Goal: Feedback & Contribution: Submit feedback/report problem

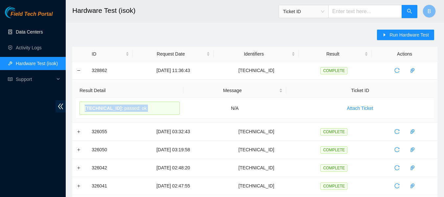
click at [35, 29] on link "Data Centers" at bounding box center [29, 31] width 27 height 5
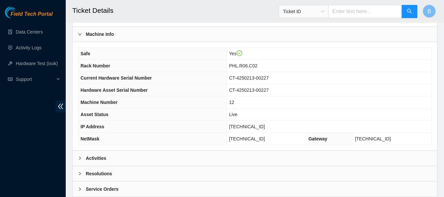
scroll to position [221, 0]
click at [107, 157] on div "Activities" at bounding box center [255, 157] width 364 height 15
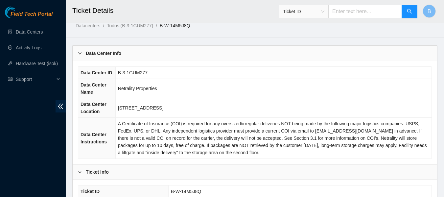
scroll to position [0, 0]
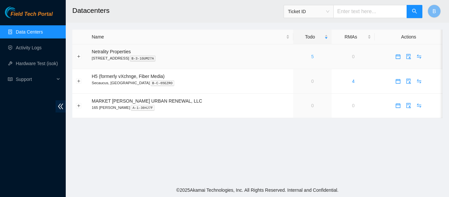
click at [311, 56] on link "5" at bounding box center [312, 56] width 3 height 5
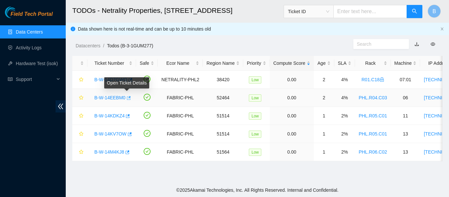
click at [126, 96] on icon "button" at bounding box center [128, 98] width 5 height 5
click at [30, 47] on link "Activity Logs" at bounding box center [29, 47] width 26 height 5
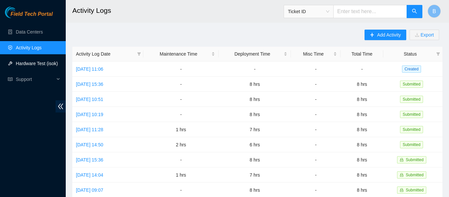
click at [34, 65] on link "Hardware Test (isok)" at bounding box center [37, 63] width 42 height 5
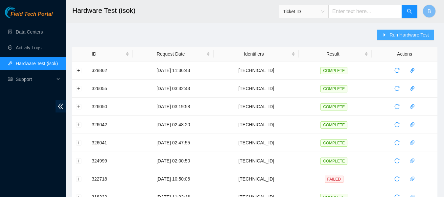
click at [407, 35] on span "Run Hardware Test" at bounding box center [408, 34] width 39 height 7
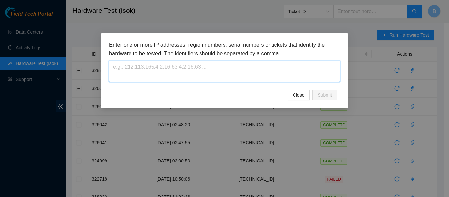
click at [238, 69] on textarea at bounding box center [224, 70] width 231 height 21
paste textarea "184.25.204.73"
type textarea "184.25.204.73"
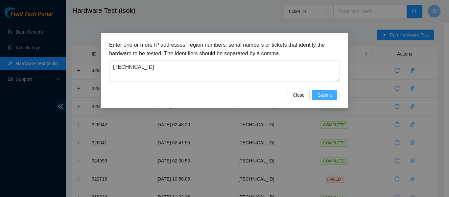
click at [327, 95] on span "Submit" at bounding box center [324, 94] width 14 height 7
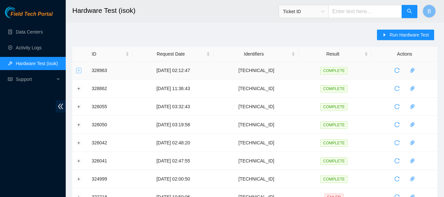
click at [78, 70] on button "Expand row" at bounding box center [78, 70] width 5 height 5
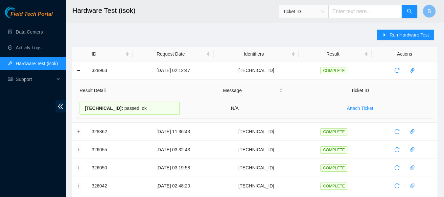
drag, startPoint x: 84, startPoint y: 107, endPoint x: 146, endPoint y: 107, distance: 61.8
click at [146, 107] on div "184.25.204.73 : passed: ok" at bounding box center [129, 107] width 100 height 13
copy div "184.25.204.73 : passed: ok"
click at [403, 34] on span "Run Hardware Test" at bounding box center [408, 34] width 39 height 7
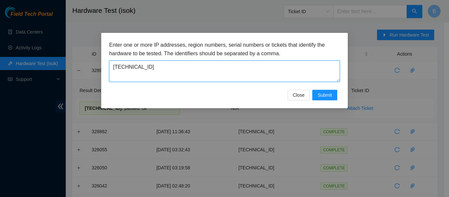
click at [169, 78] on textarea "184.25.204.73" at bounding box center [224, 70] width 231 height 21
click at [169, 78] on textarea "[TECHNICAL_ID]" at bounding box center [224, 70] width 231 height 21
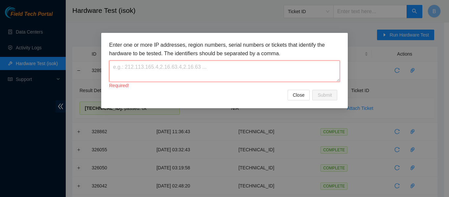
paste textarea "[TECHNICAL_ID]"
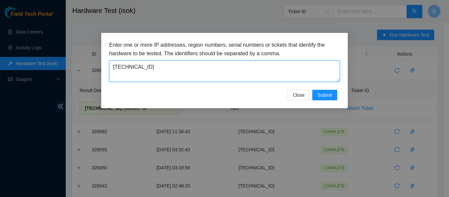
type textarea "[TECHNICAL_ID]"
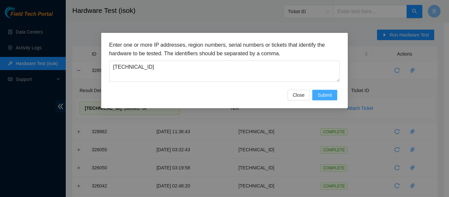
click at [327, 98] on span "Submit" at bounding box center [324, 94] width 14 height 7
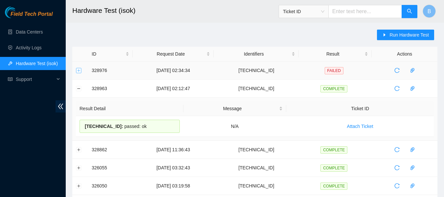
click at [77, 68] on button "Expand row" at bounding box center [78, 70] width 5 height 5
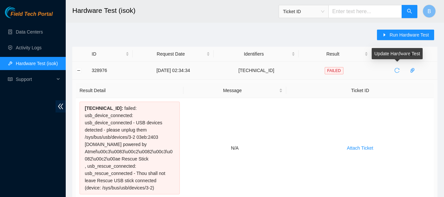
click at [397, 69] on icon "reload" at bounding box center [396, 70] width 5 height 5
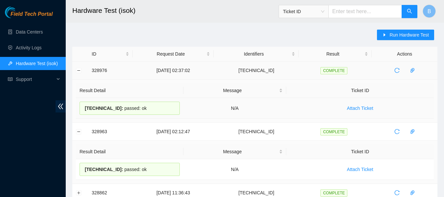
click at [120, 109] on div "23.46.12.240 : passed: ok" at bounding box center [129, 107] width 100 height 13
copy div "23.46.12.240 : passed: ok"
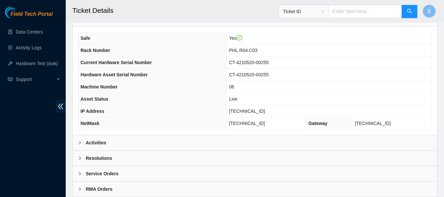
scroll to position [236, 0]
click at [101, 143] on b "Activities" at bounding box center [96, 142] width 20 height 7
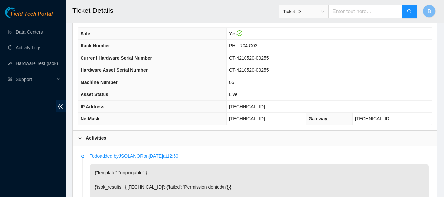
scroll to position [211, 0]
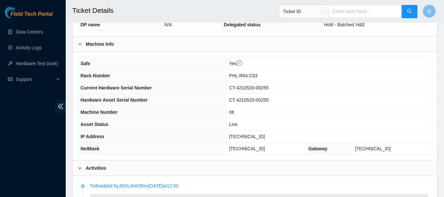
click at [155, 163] on div "Activities" at bounding box center [255, 167] width 364 height 15
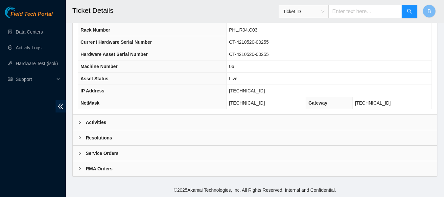
click at [149, 119] on div "Activities" at bounding box center [255, 122] width 364 height 15
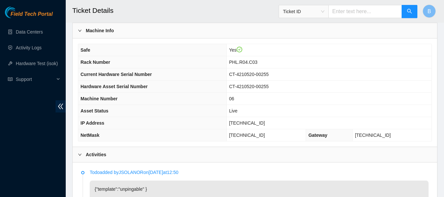
scroll to position [224, 0]
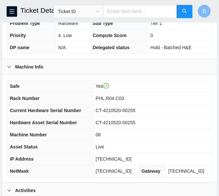
click at [109, 161] on span "184.25.204.73" at bounding box center [114, 159] width 36 height 5
copy span "184.25.204.73"
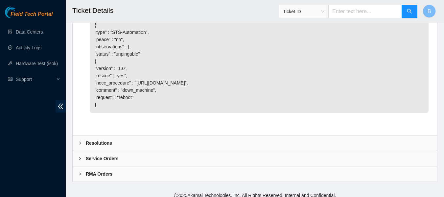
scroll to position [556, 0]
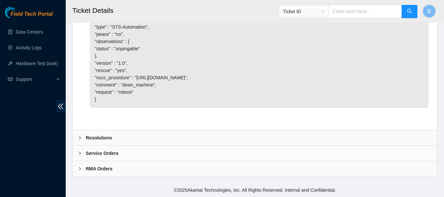
click at [97, 137] on b "Resolutions" at bounding box center [99, 137] width 26 height 7
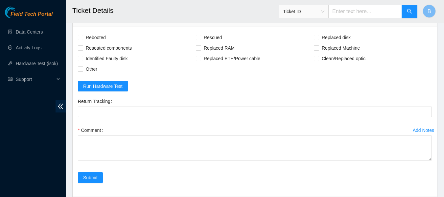
scroll to position [661, 0]
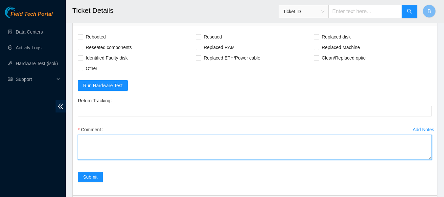
click at [127, 159] on textarea "Comment" at bounding box center [255, 147] width 354 height 25
paste textarea "184.25.204.73 : passed: ok"
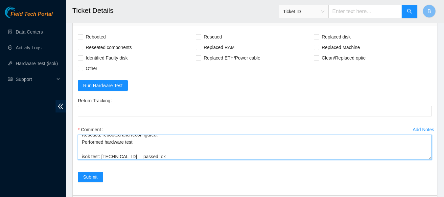
scroll to position [12, 0]
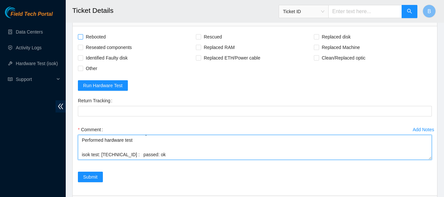
type textarea "Rescued, rebooted and reconfigured. Performed hardware test isok test: 184.25.2…"
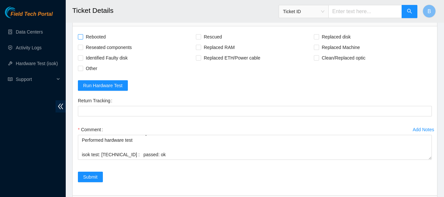
click at [102, 42] on span "Rebooted" at bounding box center [95, 37] width 25 height 11
click at [82, 39] on input "Rebooted" at bounding box center [80, 36] width 5 height 5
checkbox input "true"
click at [220, 42] on span "Rescued" at bounding box center [212, 37] width 23 height 11
click at [200, 39] on input "Rescued" at bounding box center [198, 36] width 5 height 5
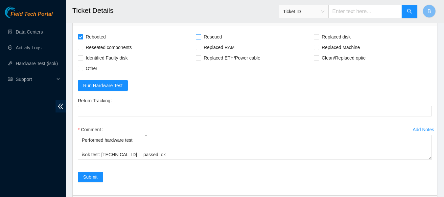
checkbox input "true"
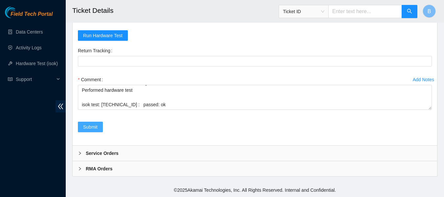
click at [97, 128] on span "Submit" at bounding box center [90, 126] width 14 height 7
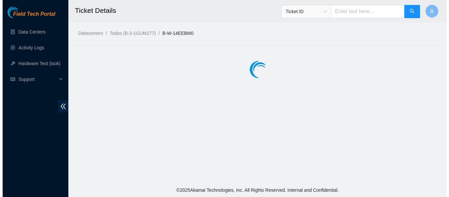
scroll to position [0, 0]
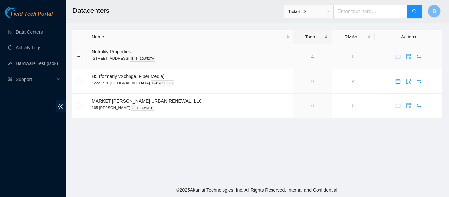
click at [311, 56] on link "4" at bounding box center [312, 56] width 3 height 5
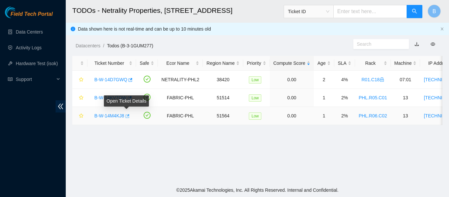
click at [127, 116] on icon "button" at bounding box center [126, 116] width 5 height 5
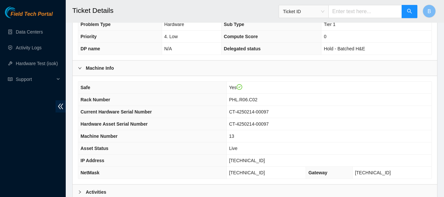
scroll to position [256, 0]
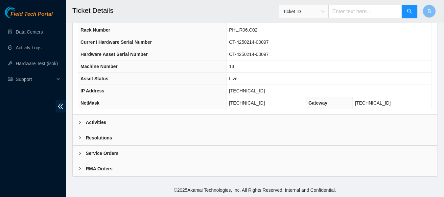
click at [254, 89] on span "[TECHNICAL_ID]" at bounding box center [247, 90] width 36 height 5
click at [254, 89] on span "23.46.12.240" at bounding box center [247, 90] width 36 height 5
copy span "23.46.12.240"
click at [102, 124] on b "Activities" at bounding box center [96, 122] width 20 height 7
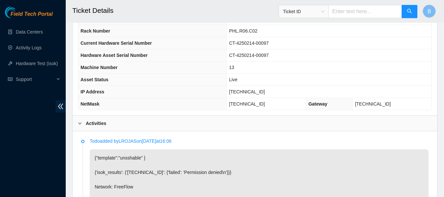
scroll to position [252, 0]
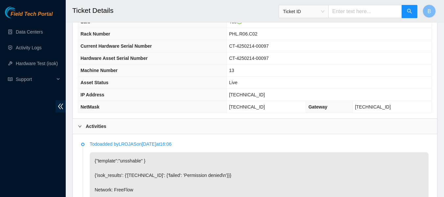
click at [319, 64] on td "13" at bounding box center [328, 70] width 205 height 12
click at [341, 66] on td "13" at bounding box center [328, 70] width 205 height 12
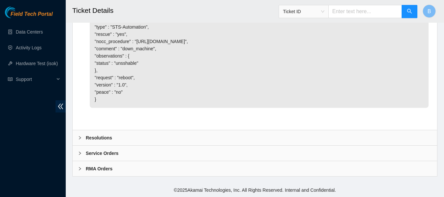
scroll to position [556, 0]
click at [160, 139] on div "Resolutions" at bounding box center [255, 137] width 364 height 15
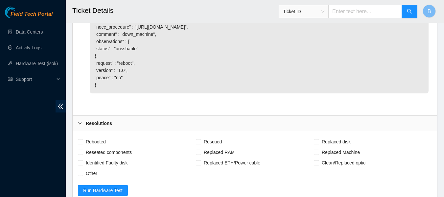
scroll to position [649, 0]
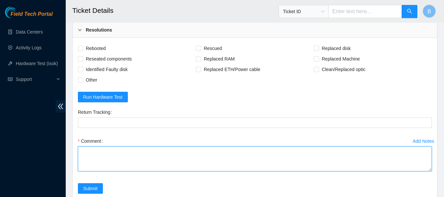
click at [130, 171] on textarea "Comment" at bounding box center [255, 158] width 354 height 25
type textarea "Rescued, reconfigured and rebooted. Performed hardware test. isok test:"
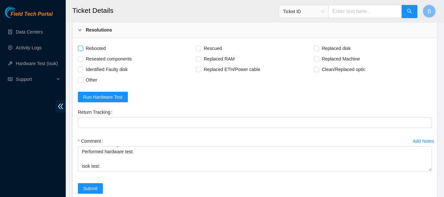
click at [89, 54] on span "Rebooted" at bounding box center [95, 48] width 25 height 11
click at [82, 50] on input "Rebooted" at bounding box center [80, 48] width 5 height 5
checkbox input "true"
click at [223, 54] on span "Rescued" at bounding box center [212, 48] width 23 height 11
click at [200, 50] on input "Rescued" at bounding box center [198, 48] width 5 height 5
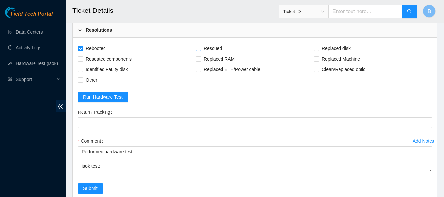
checkbox input "true"
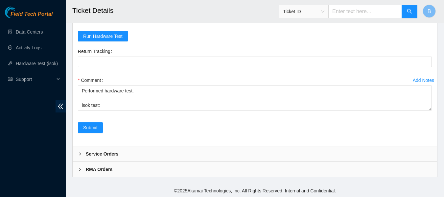
scroll to position [710, 0]
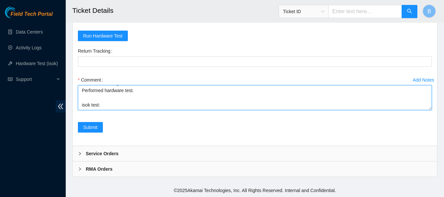
click at [133, 110] on textarea "Rescued, reconfigured and rebooted. Performed hardware test. isok test:" at bounding box center [255, 97] width 354 height 25
paste textarea "23.46.12.240 : passed: ok"
type textarea "Rescued, reconfigured and rebooted. Performed hardware test. isok test: 23.46.1…"
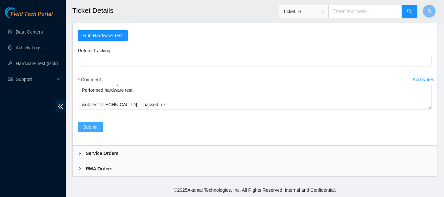
click at [91, 128] on span "Submit" at bounding box center [90, 126] width 14 height 7
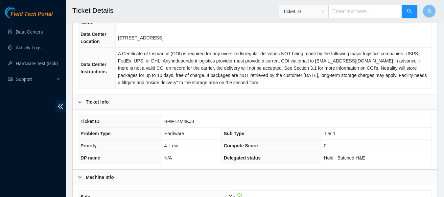
scroll to position [0, 0]
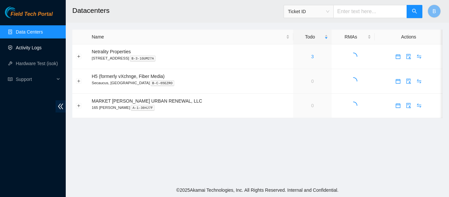
click at [27, 46] on link "Activity Logs" at bounding box center [29, 47] width 26 height 5
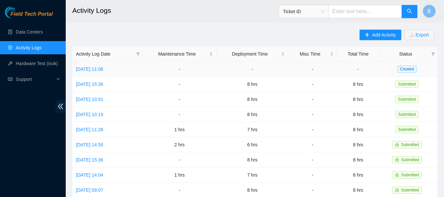
click at [109, 72] on td "[DATE] 11:06" at bounding box center [107, 68] width 70 height 15
click at [95, 67] on link "[DATE] 11:06" at bounding box center [89, 68] width 27 height 5
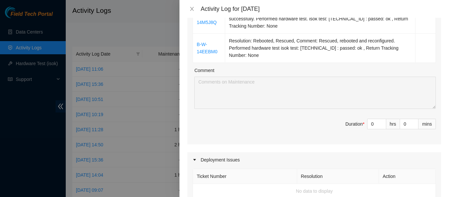
scroll to position [198, 0]
click at [371, 124] on input "0" at bounding box center [376, 124] width 18 height 10
type input "5"
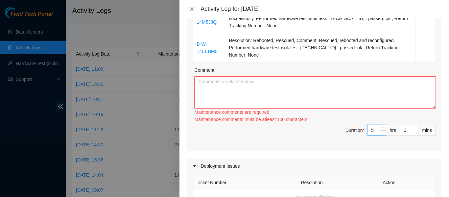
type input "5"
click at [334, 100] on textarea "Comment" at bounding box center [314, 92] width 241 height 32
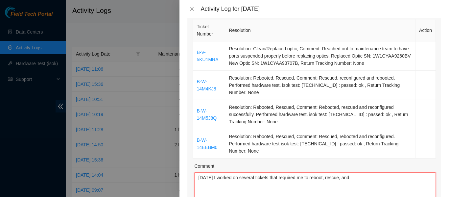
scroll to position [106, 0]
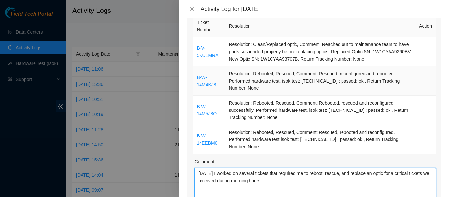
type textarea "[DATE] I worked on several tickets that required me to reboot, rescue, and repl…"
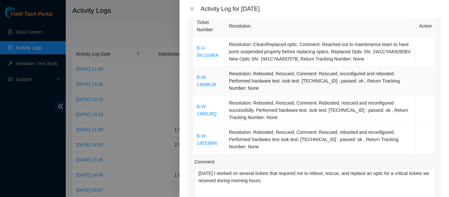
click at [273, 73] on td "Resolution: Rebooted, Rescued, Comment: Rescued, reconfigured and rebooted. Per…" at bounding box center [320, 80] width 190 height 29
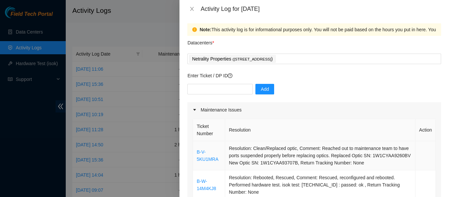
scroll to position [2, 0]
click at [218, 88] on input "text" at bounding box center [219, 89] width 65 height 11
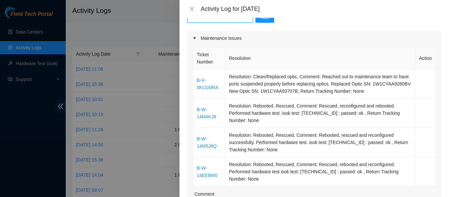
scroll to position [0, 0]
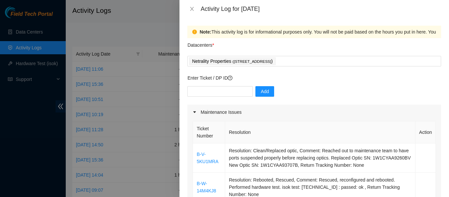
click at [290, 75] on p "Enter Ticket / DP ID" at bounding box center [314, 77] width 254 height 7
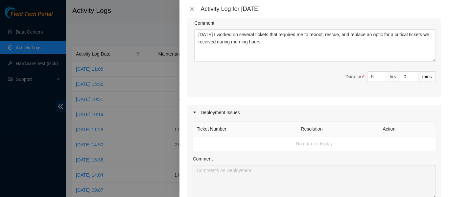
scroll to position [244, 0]
click at [251, 84] on span "Duration * 5 hrs 0 mins" at bounding box center [313, 81] width 243 height 18
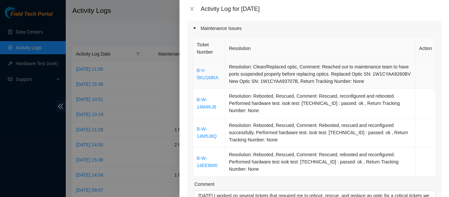
scroll to position [0, 0]
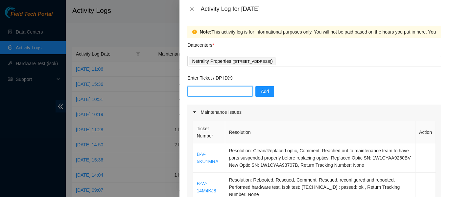
click at [220, 89] on input "text" at bounding box center [219, 91] width 65 height 11
click at [263, 50] on div "Datacenters *" at bounding box center [314, 47] width 254 height 18
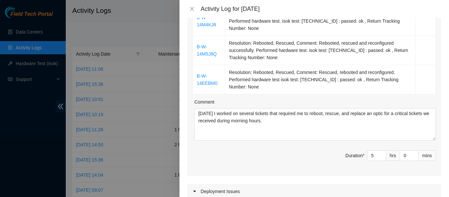
scroll to position [166, 0]
click at [369, 154] on input "5" at bounding box center [376, 155] width 18 height 10
type input "0"
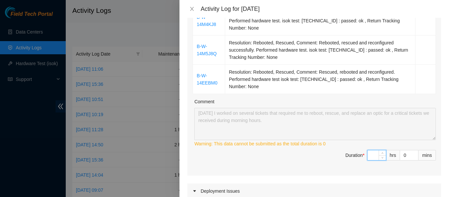
type input "8"
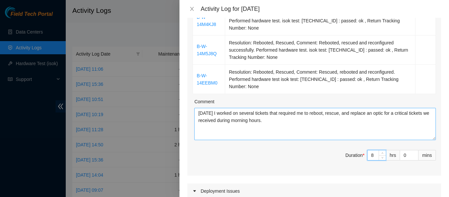
type input "8"
click at [280, 130] on textarea "Today I worked on several tickets that required me to reboot, rescue, and repla…" at bounding box center [314, 124] width 241 height 32
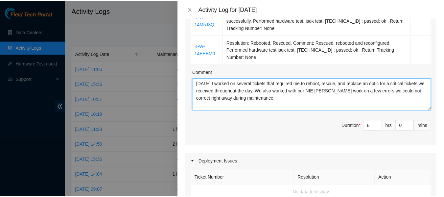
scroll to position [452, 0]
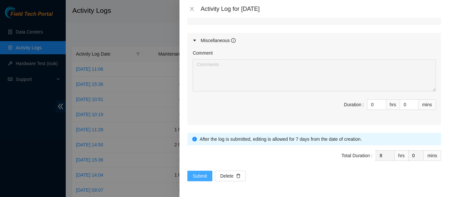
type textarea "Today I worked on several tickets that required me to reboot, rescue, and repla…"
click at [193, 178] on span "Submit" at bounding box center [199, 175] width 14 height 7
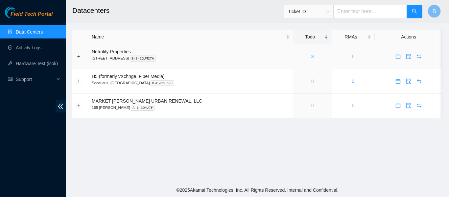
click at [311, 57] on link "3" at bounding box center [312, 56] width 3 height 5
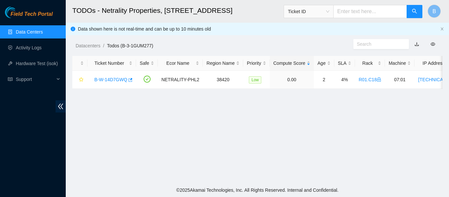
click at [29, 34] on link "Data Centers" at bounding box center [29, 31] width 27 height 5
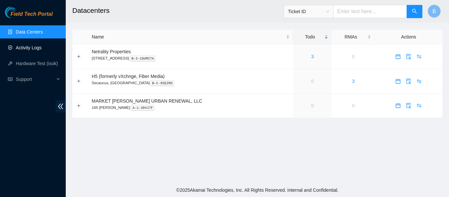
click at [39, 50] on link "Activity Logs" at bounding box center [29, 47] width 26 height 5
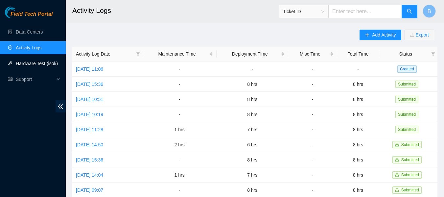
click at [37, 61] on link "Hardware Test (isok)" at bounding box center [37, 63] width 42 height 5
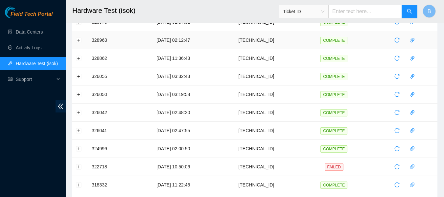
scroll to position [49, 0]
click at [32, 47] on link "Activity Logs" at bounding box center [29, 47] width 26 height 5
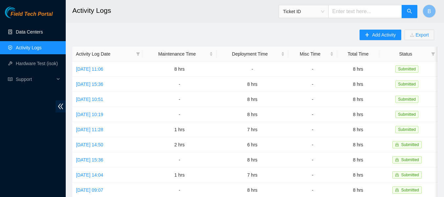
click at [35, 29] on link "Data Centers" at bounding box center [29, 31] width 27 height 5
